Goal: Information Seeking & Learning: Learn about a topic

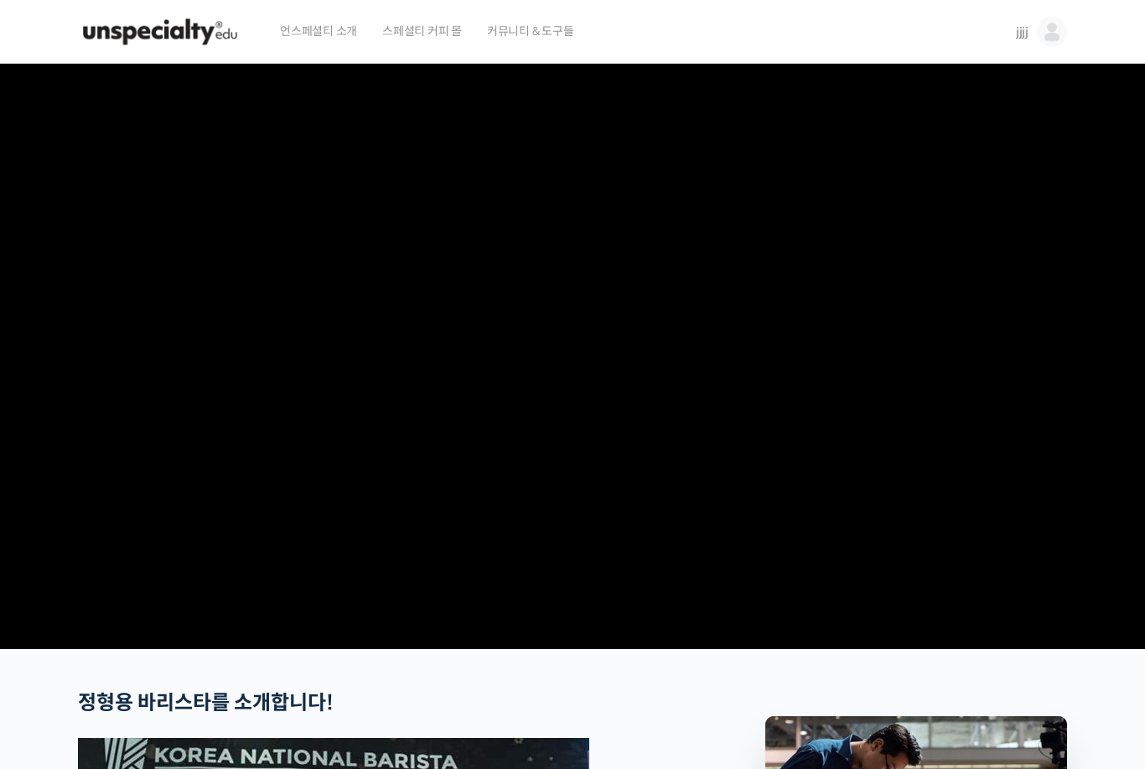
click at [200, 27] on img at bounding box center [160, 32] width 164 height 50
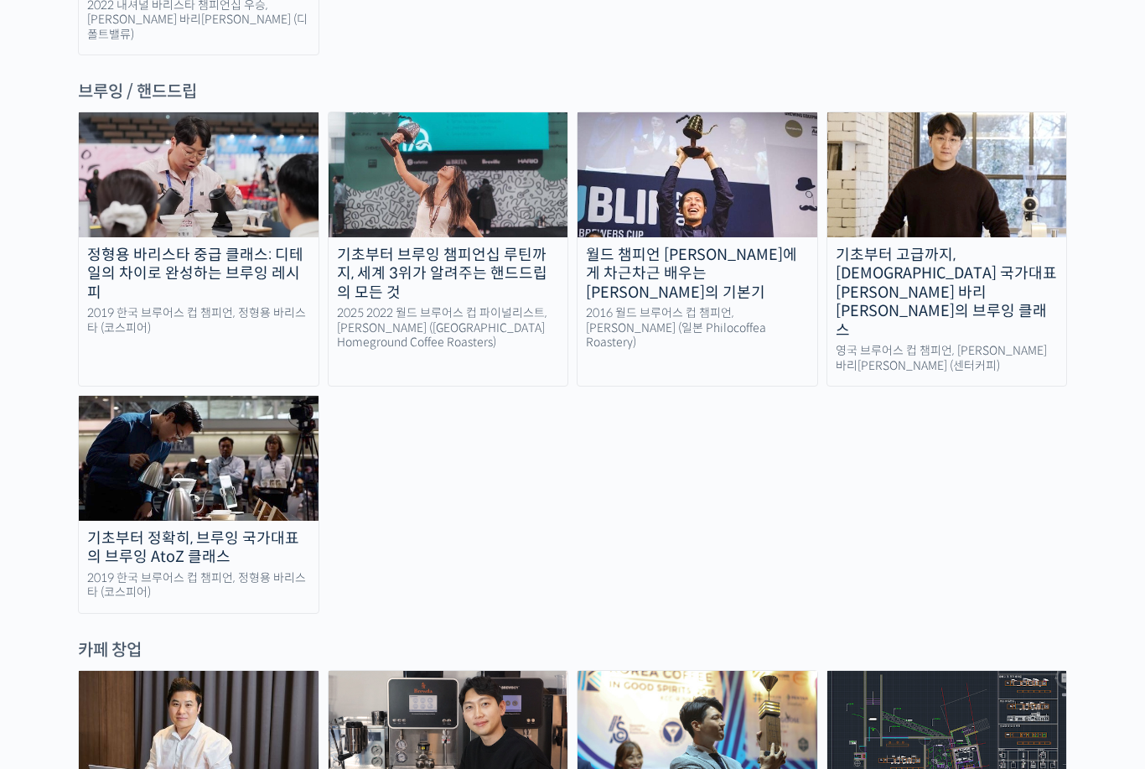
scroll to position [2721, 0]
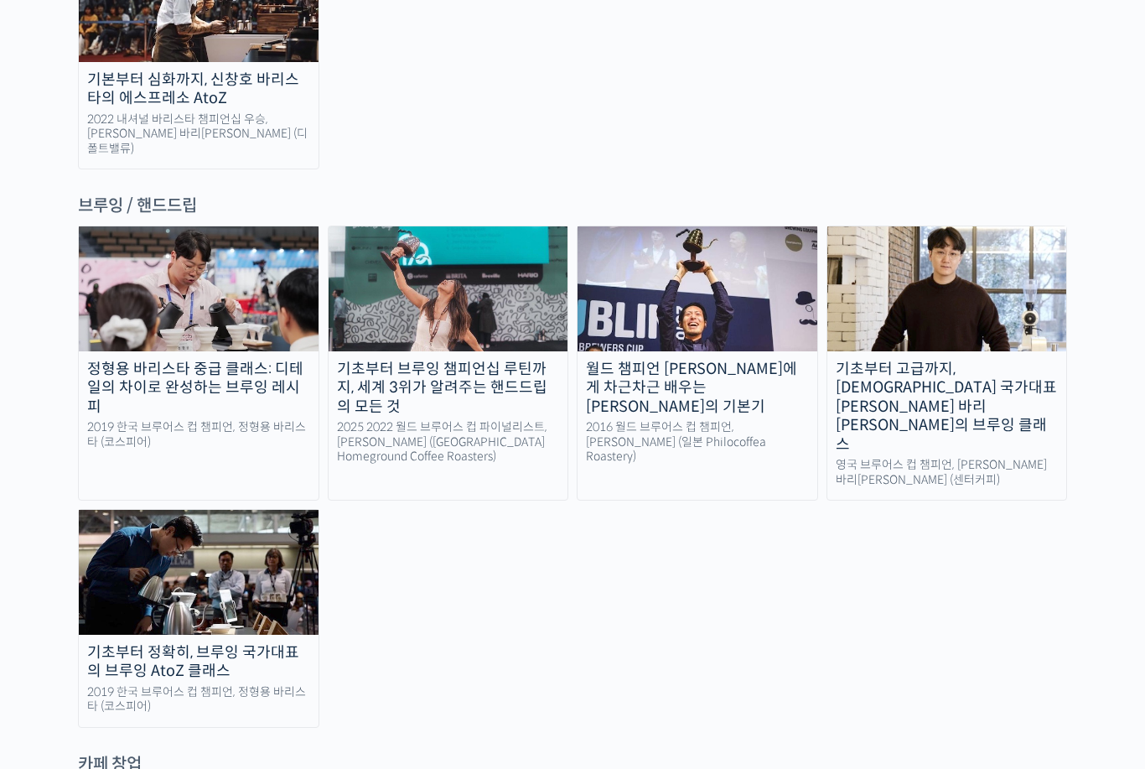
click at [252, 643] on div "기초부터 정확히, 브루잉 국가대표의 브루잉 AtoZ 클래스" at bounding box center [199, 662] width 240 height 38
click at [281, 510] on img at bounding box center [199, 572] width 240 height 124
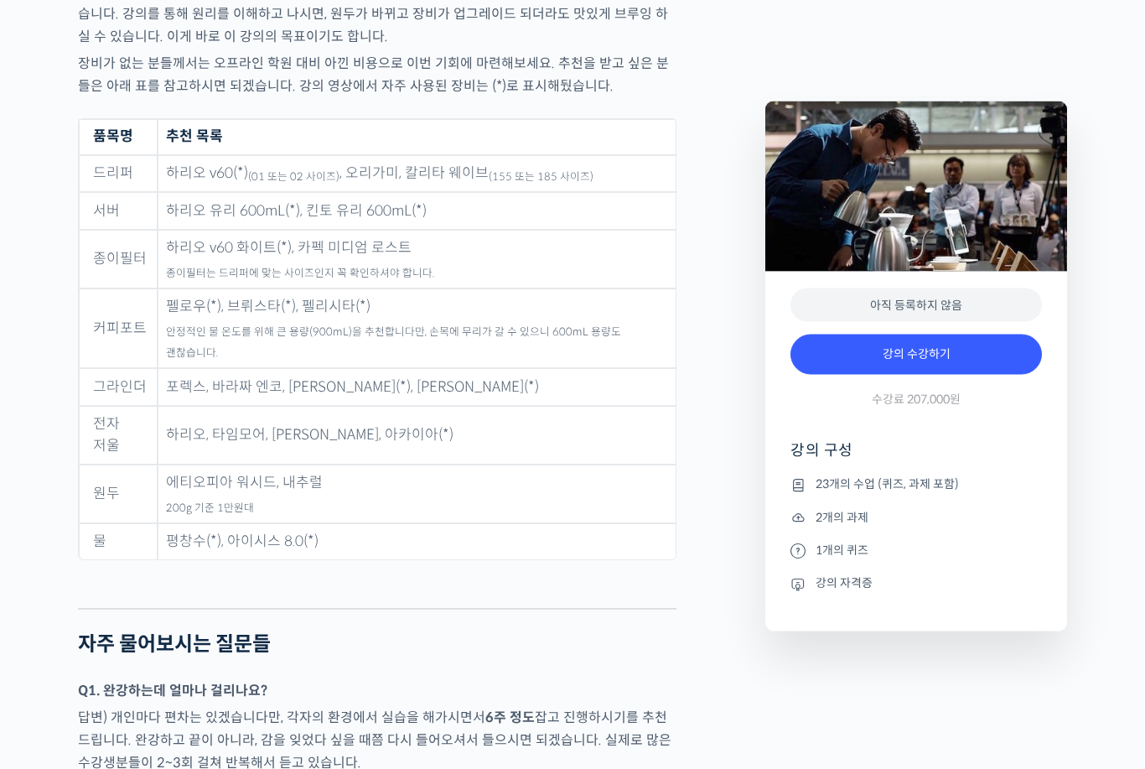
scroll to position [8037, 0]
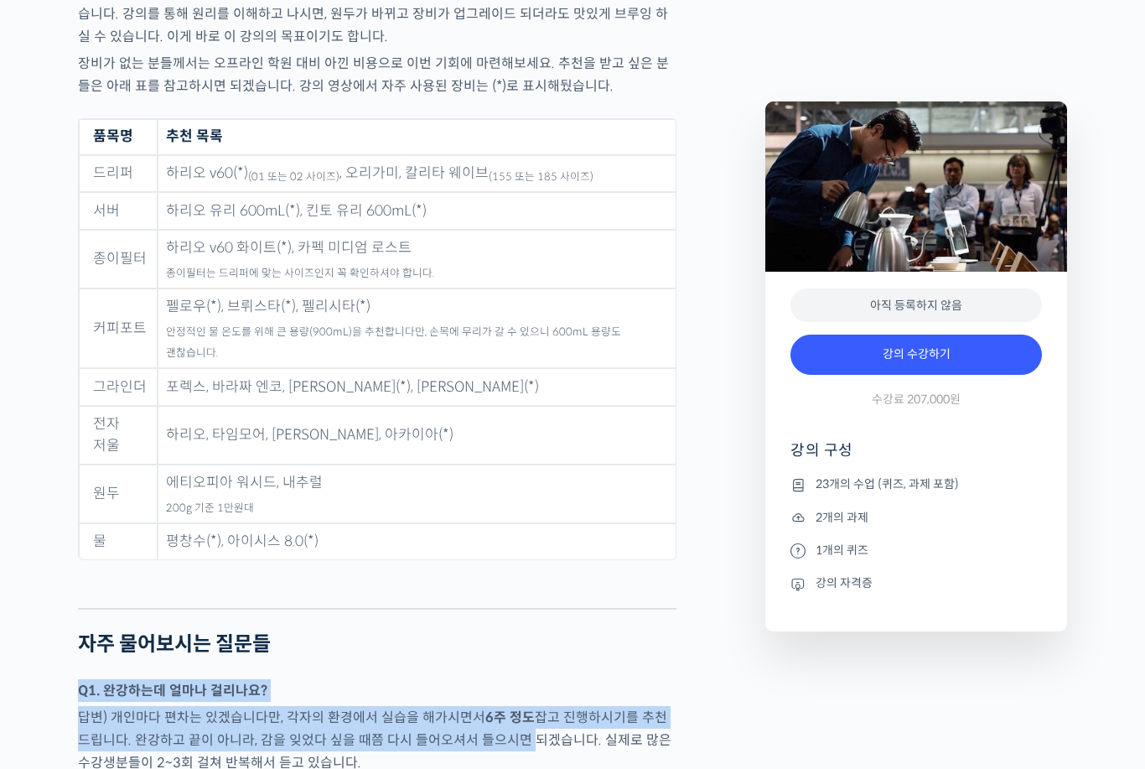
click at [491, 708] on p "답변) 개인마다 편차는 있겠습니다만, 각자의 환경에서 실습을 해가시면서 6주 정도 잡고 진행하시기를 추천드립니다. 완강하고 끝이 아니라, 감을…" at bounding box center [377, 740] width 599 height 68
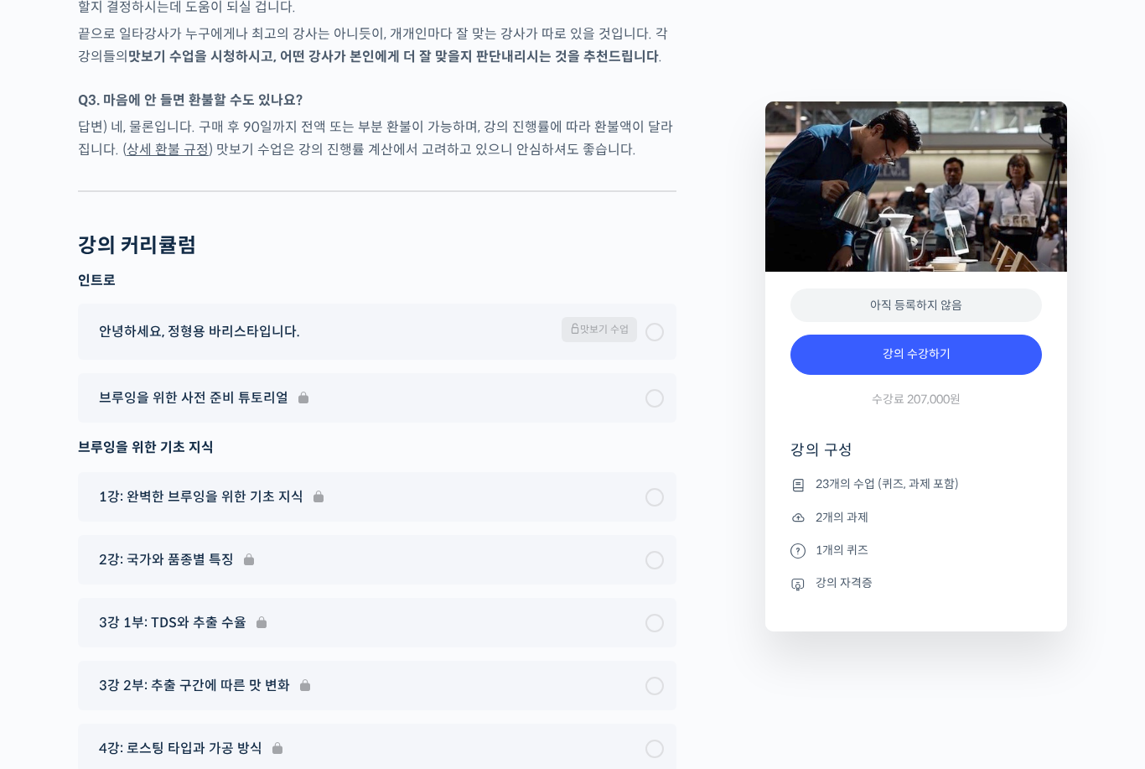
scroll to position [8930, 0]
click at [502, 661] on div "3강 2부: 추출 구간에 따른 맛 변화" at bounding box center [377, 685] width 599 height 49
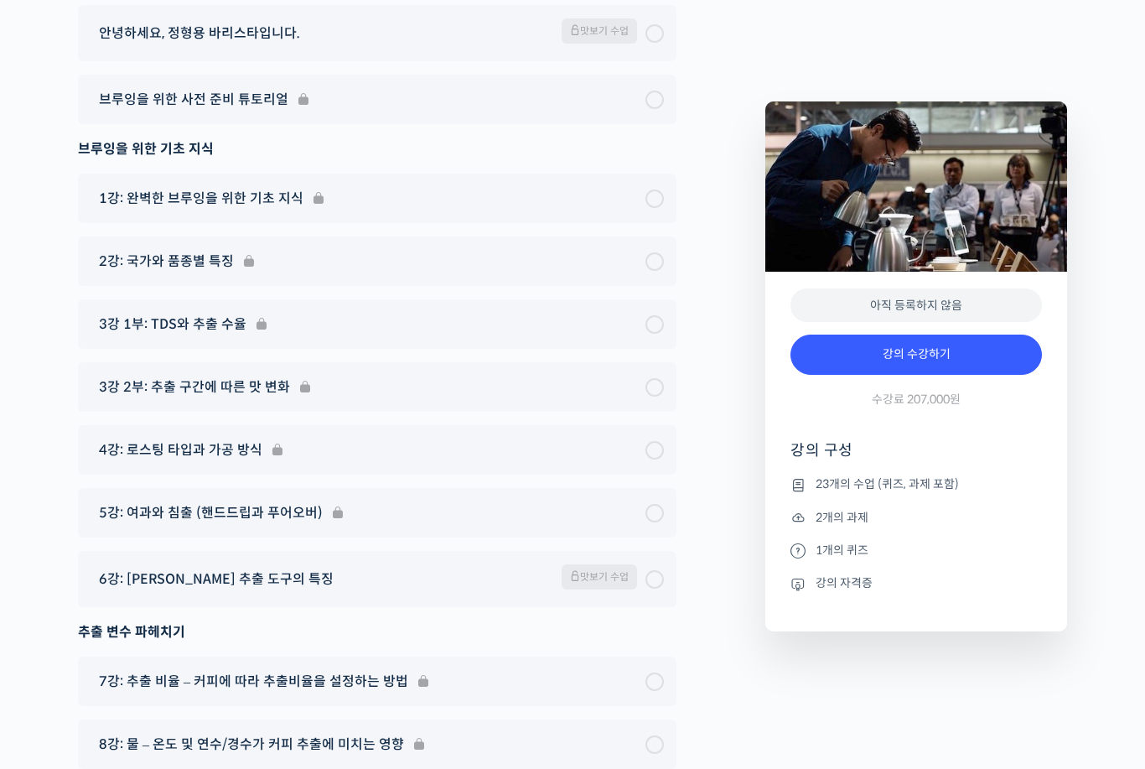
scroll to position [8993, 0]
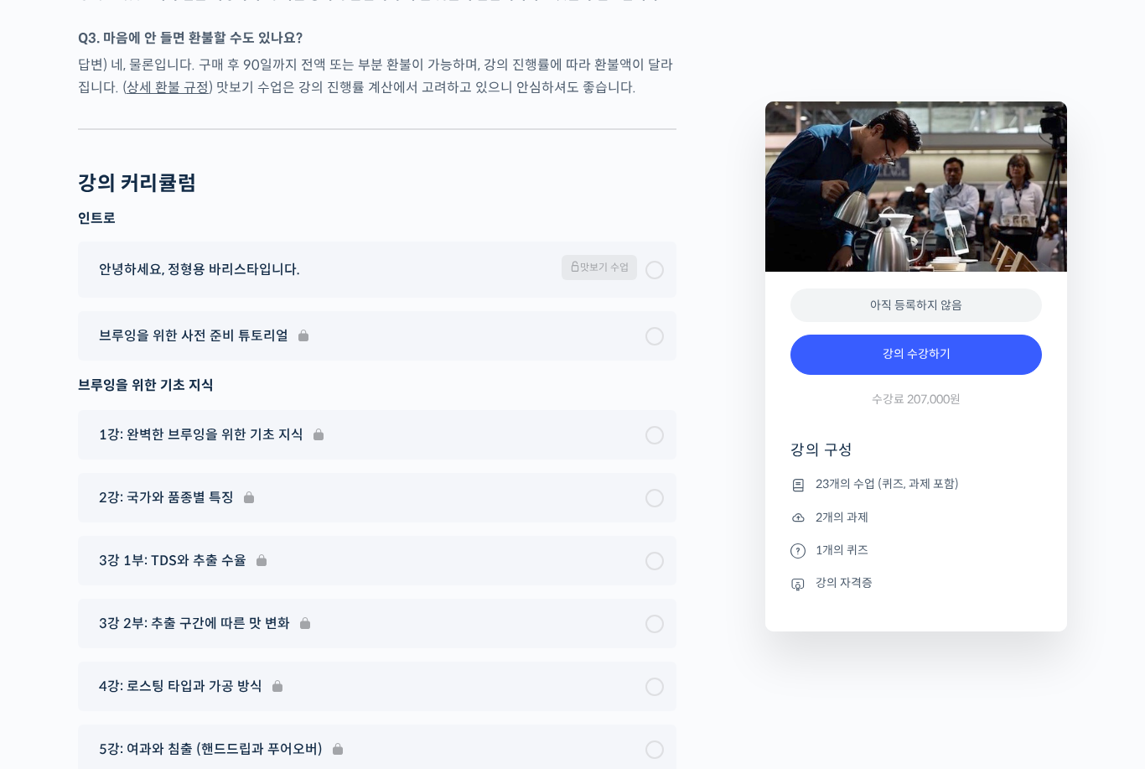
click at [598, 255] on span "맛보기 수업" at bounding box center [599, 267] width 75 height 25
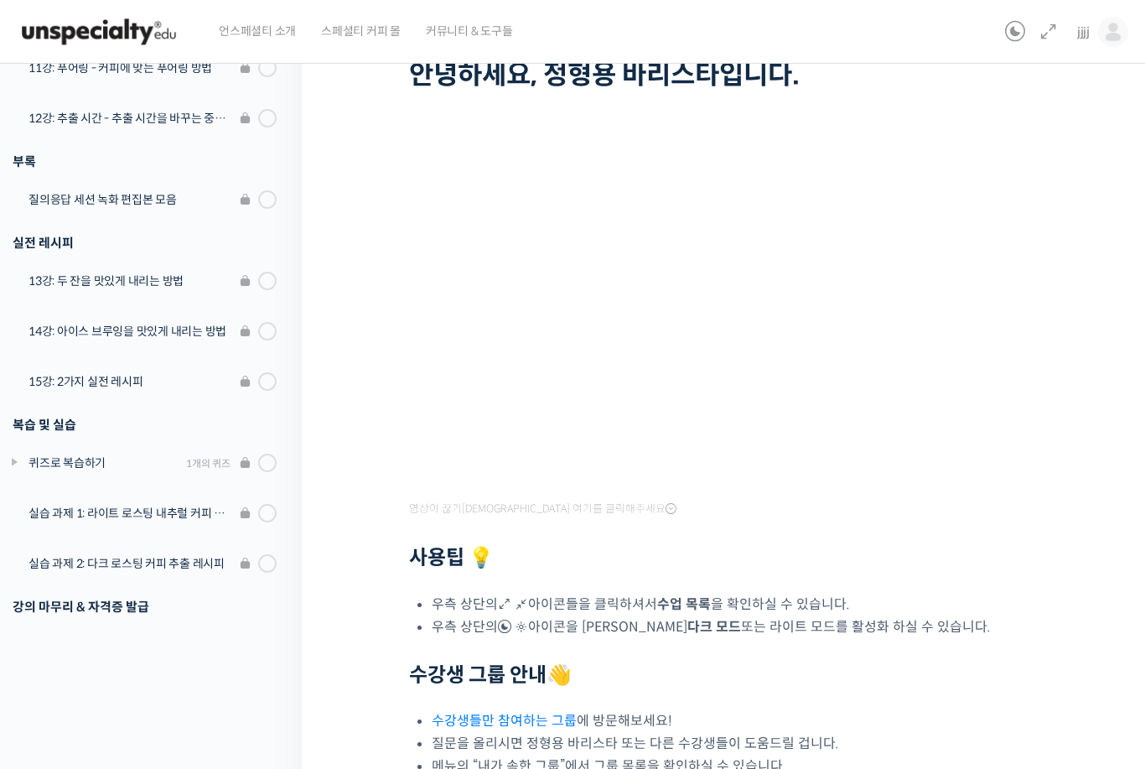
scroll to position [51, 0]
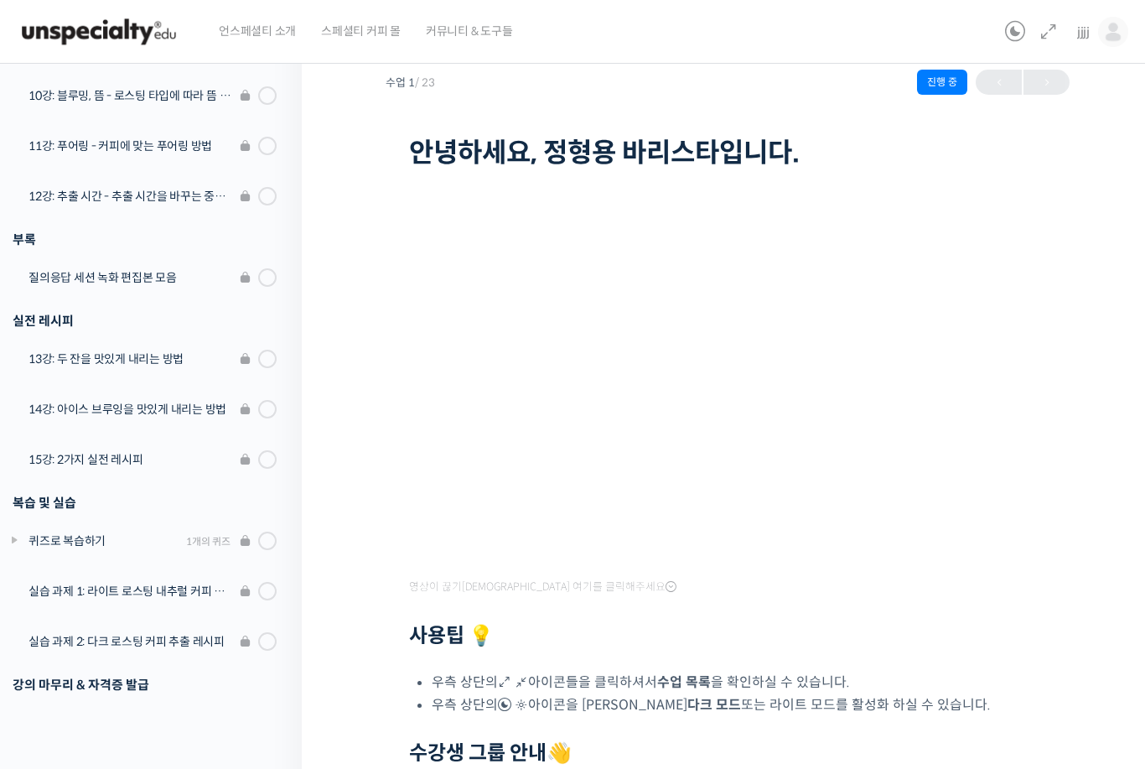
click at [1019, 29] on icon at bounding box center [1015, 32] width 20 height 20
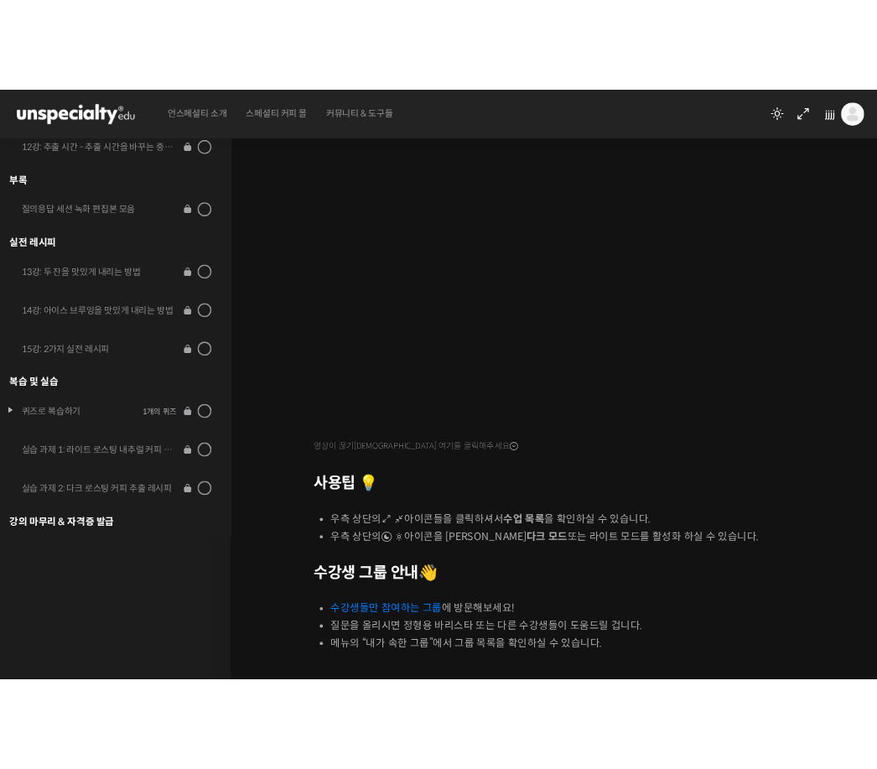
scroll to position [182, 0]
